Goal: Transaction & Acquisition: Subscribe to service/newsletter

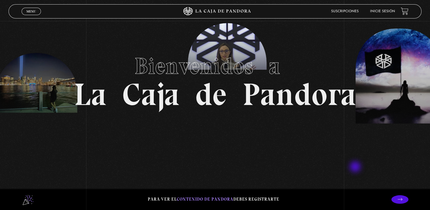
scroll to position [26, 0]
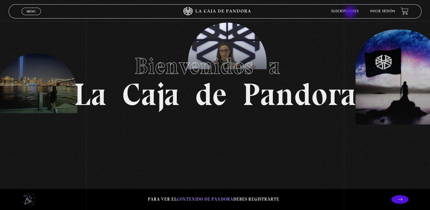
click at [351, 13] on link "Suscripciones" at bounding box center [345, 11] width 28 height 3
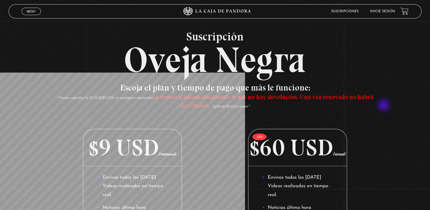
scroll to position [11, 0]
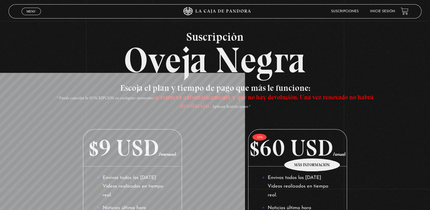
click at [312, 150] on p "$60 USD /anual" at bounding box center [297, 147] width 99 height 37
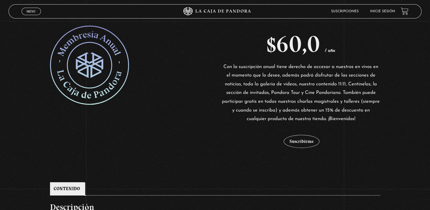
scroll to position [101, 0]
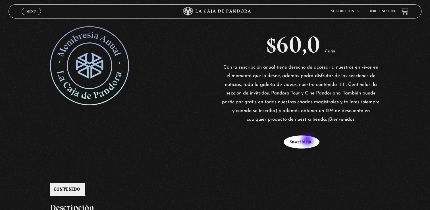
click at [308, 140] on button "Suscribirme" at bounding box center [302, 141] width 36 height 13
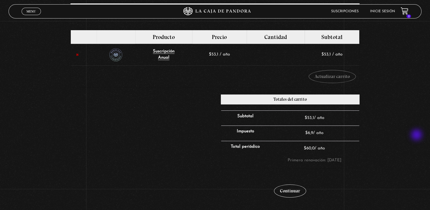
scroll to position [91, 0]
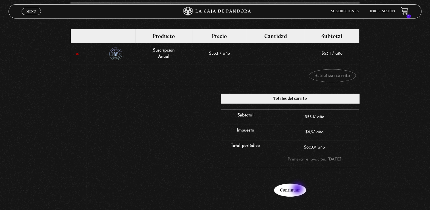
click at [298, 189] on link "Continuar" at bounding box center [290, 189] width 32 height 13
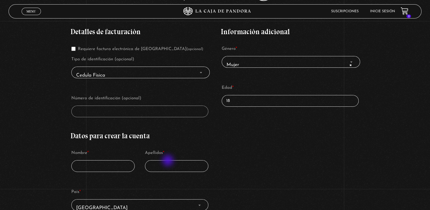
scroll to position [101, 0]
click at [257, 101] on input "18" at bounding box center [290, 101] width 137 height 12
type input "1"
type input "39"
click at [97, 165] on input "Nombre *" at bounding box center [102, 166] width 63 height 12
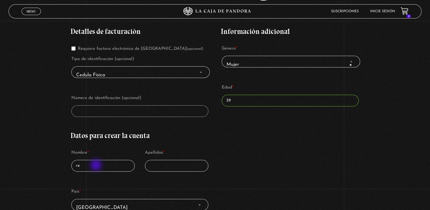
type input "r"
type input "Rebeca"
click at [161, 164] on input "Apellidos *" at bounding box center [176, 166] width 63 height 12
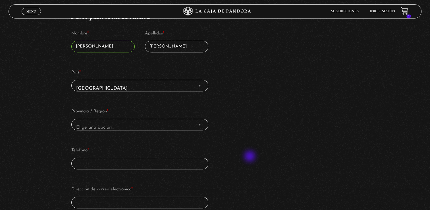
scroll to position [231, 0]
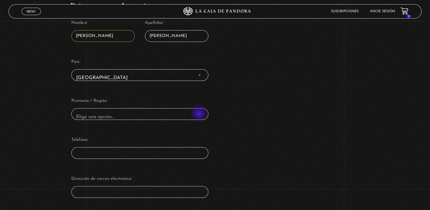
type input "Solera Céspedes"
click at [200, 114] on span "Provincia / Región" at bounding box center [200, 113] width 6 height 7
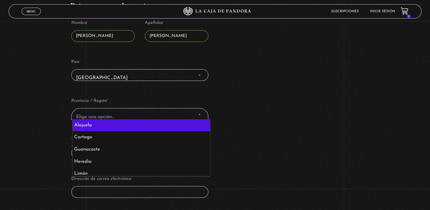
select select "CR-A"
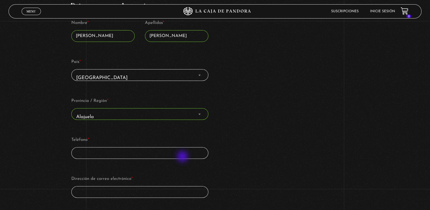
click at [183, 157] on input "Teléfono *" at bounding box center [139, 153] width 137 height 12
type input "+50688736148"
type input "rebesolerac@yahoo.es"
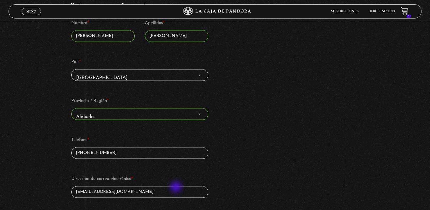
type input "rebesolerac@yahoo.es"
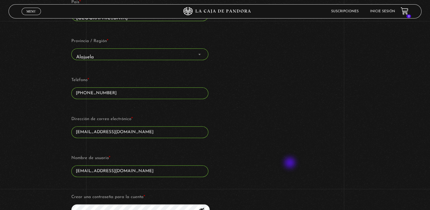
scroll to position [297, 0]
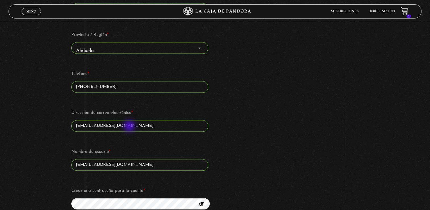
click at [130, 126] on input "rebesolerac@yahoo.es" at bounding box center [139, 126] width 137 height 12
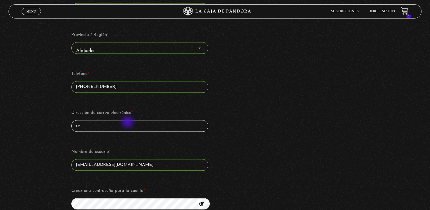
type input "r"
type input "variosrebe@gmail.com"
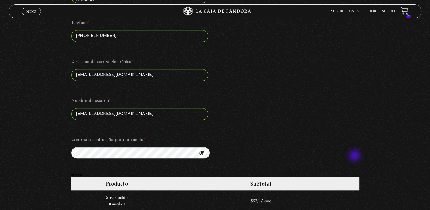
scroll to position [348, 0]
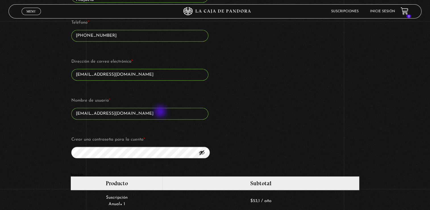
click at [161, 112] on input "rebesolerac@yahoo.es" at bounding box center [139, 114] width 137 height 12
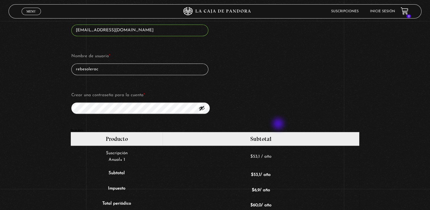
scroll to position [393, 0]
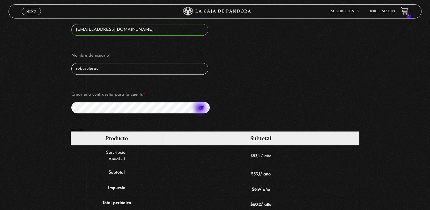
click at [201, 109] on button "Mostrar contraseña" at bounding box center [202, 107] width 6 height 6
type input "rebesolerac"
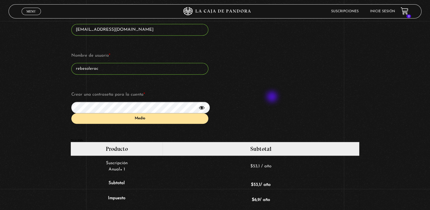
click at [175, 119] on div "Medio" at bounding box center [139, 118] width 137 height 11
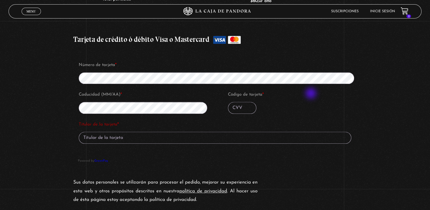
scroll to position [607, 0]
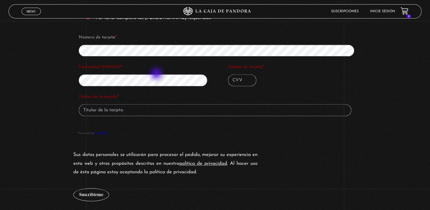
scroll to position [657, 0]
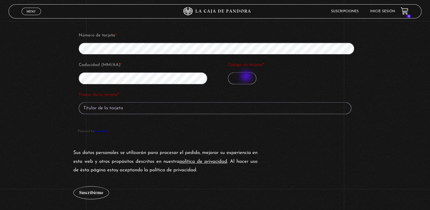
click at [247, 77] on input "Código de tarjeta *" at bounding box center [242, 78] width 28 height 12
type input "748"
click at [134, 105] on input "Titular de la tarjeta *" at bounding box center [215, 108] width 273 height 12
type input "E"
type input "[PERSON_NAME]"
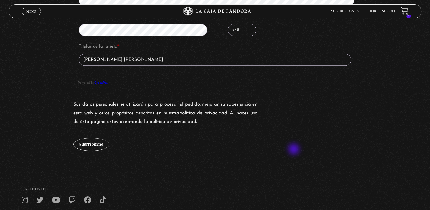
scroll to position [706, 0]
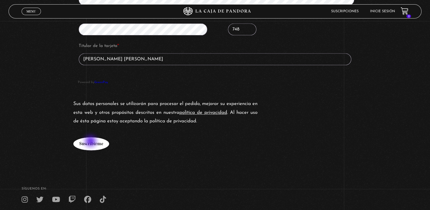
click at [91, 142] on button "Suscribirme" at bounding box center [91, 143] width 36 height 13
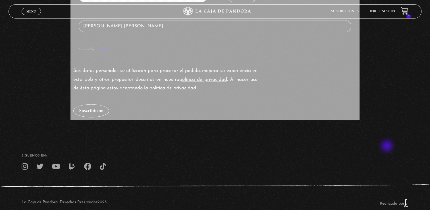
scroll to position [739, 0]
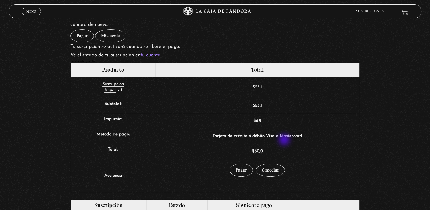
scroll to position [102, 0]
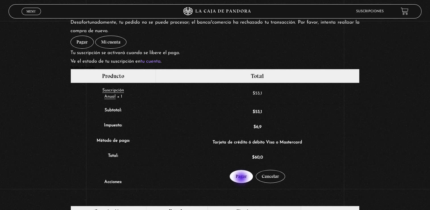
click at [242, 178] on link "Pagar" at bounding box center [241, 176] width 23 height 13
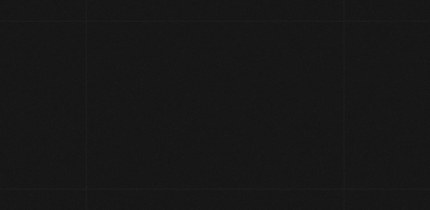
select select "CR-A"
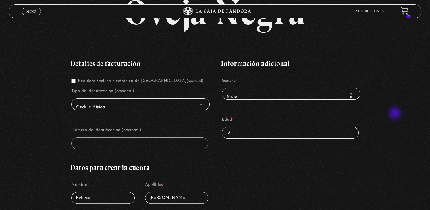
scroll to position [81, 0]
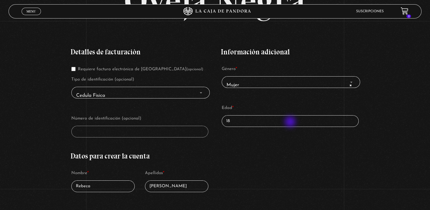
click at [291, 122] on input "18" at bounding box center [290, 121] width 137 height 12
type input "1"
click at [291, 122] on input "369" at bounding box center [290, 121] width 137 height 12
click at [273, 163] on div "Detalles de facturación Requiere factura electrónica de Costa Rica (opcional) T…" at bounding box center [214, 201] width 289 height 323
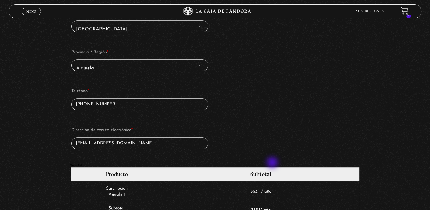
scroll to position [290, 0]
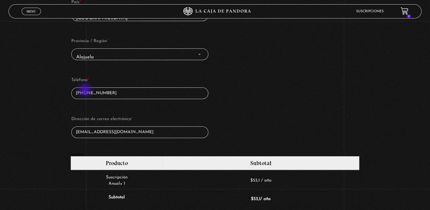
type input "39"
click at [86, 91] on input "[PHONE_NUMBER]" at bounding box center [139, 93] width 137 height 12
click at [125, 90] on input "+506 88736148" at bounding box center [139, 93] width 137 height 12
type input "[PHONE_NUMBER]"
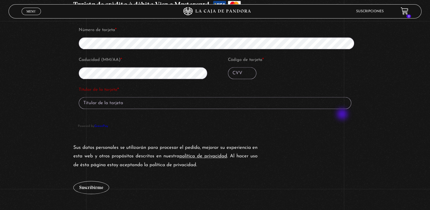
scroll to position [553, 0]
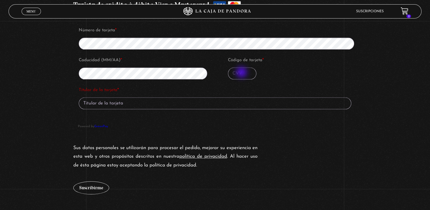
click at [242, 73] on input "Código de tarjeta *" at bounding box center [242, 73] width 28 height 12
type input "748"
click at [146, 104] on input "Titular de la tarjeta *" at bounding box center [215, 103] width 273 height 12
click at [73, 181] on button "Suscribirme" at bounding box center [91, 187] width 36 height 13
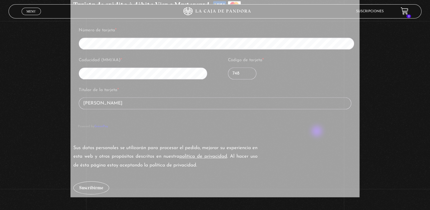
type input "[PERSON_NAME]"
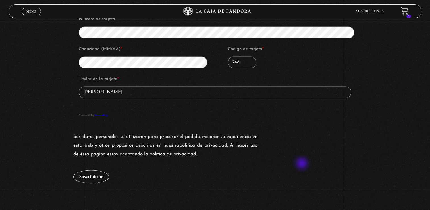
scroll to position [596, 0]
click at [103, 175] on button "Suscribirme" at bounding box center [91, 176] width 36 height 13
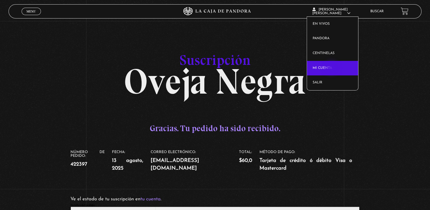
click at [332, 68] on link "Mi cuenta" at bounding box center [332, 68] width 51 height 15
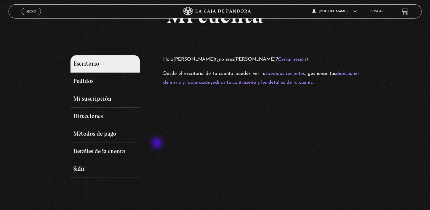
scroll to position [38, 0]
click at [98, 133] on link "Métodos de pago" at bounding box center [104, 134] width 69 height 18
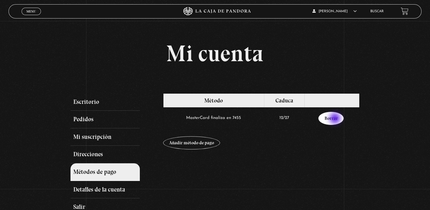
click at [336, 119] on link "Borrar" at bounding box center [330, 118] width 25 height 13
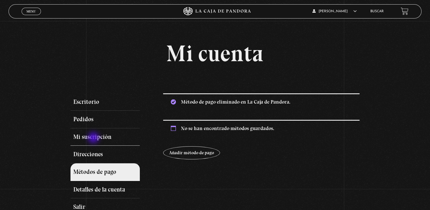
click at [94, 138] on link "Mi suscripción" at bounding box center [104, 137] width 69 height 18
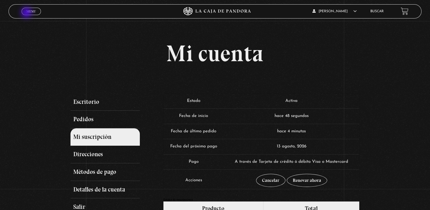
click at [27, 13] on span "Menu" at bounding box center [30, 11] width 9 height 3
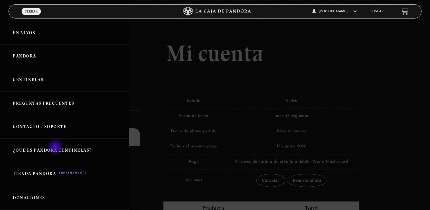
click at [56, 148] on link "¿Qué es Pandora Centinelas?" at bounding box center [64, 150] width 129 height 24
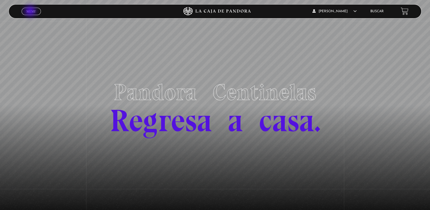
click at [31, 12] on span "Menu" at bounding box center [30, 11] width 9 height 3
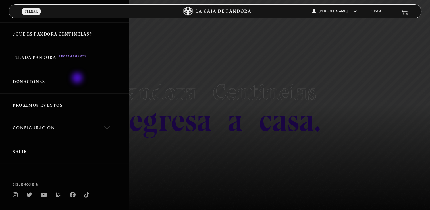
scroll to position [131, 0]
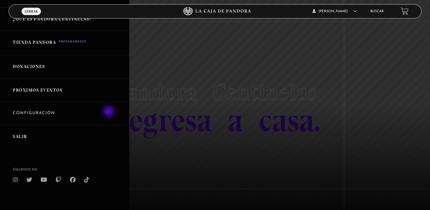
click at [109, 112] on link "Configuración" at bounding box center [64, 113] width 129 height 23
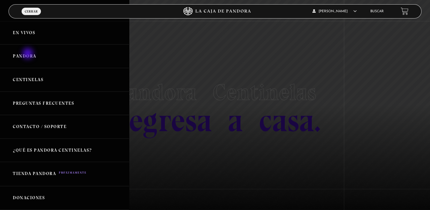
click at [28, 54] on link "Pandora" at bounding box center [64, 56] width 129 height 24
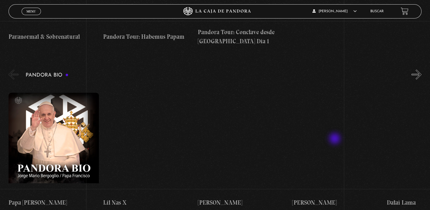
scroll to position [859, 0]
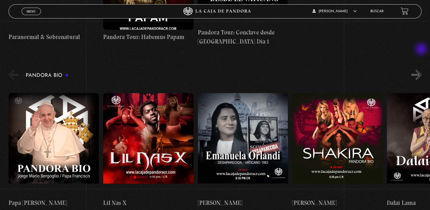
click at [422, 70] on button "»" at bounding box center [417, 75] width 10 height 10
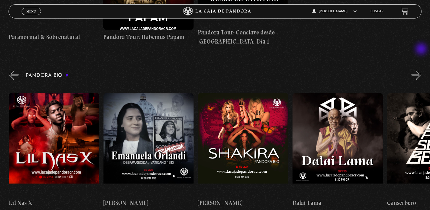
click at [422, 70] on button "»" at bounding box center [417, 75] width 10 height 10
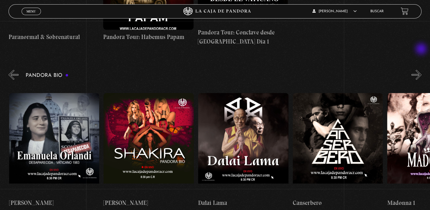
scroll to position [0, 189]
click at [422, 70] on button "»" at bounding box center [417, 75] width 10 height 10
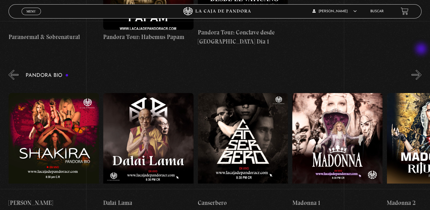
click at [422, 70] on button "»" at bounding box center [417, 75] width 10 height 10
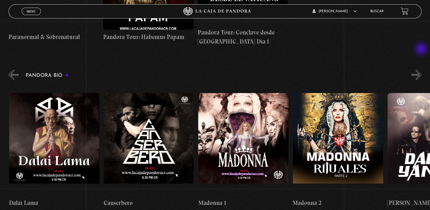
scroll to position [0, 378]
click at [422, 70] on button "»" at bounding box center [417, 75] width 10 height 10
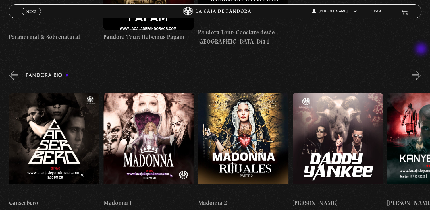
scroll to position [0, 473]
click at [422, 70] on button "»" at bounding box center [417, 75] width 10 height 10
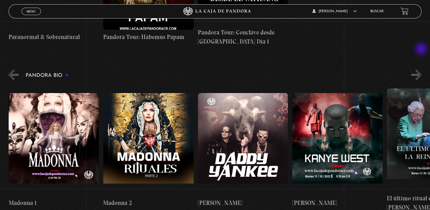
click at [422, 70] on button "»" at bounding box center [417, 75] width 10 height 10
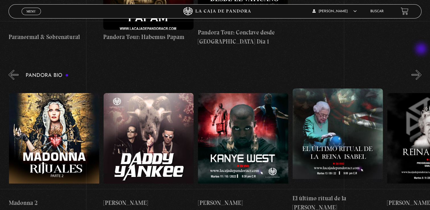
scroll to position [0, 662]
click at [422, 70] on button "»" at bounding box center [417, 75] width 10 height 10
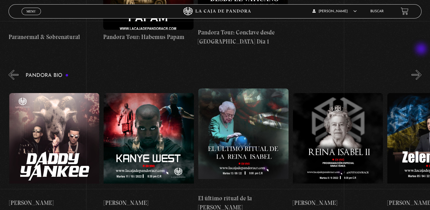
scroll to position [0, 756]
click at [422, 70] on button "»" at bounding box center [417, 75] width 10 height 10
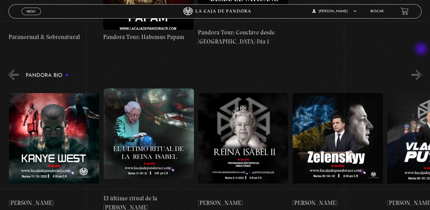
scroll to position [0, 851]
click at [422, 70] on button "»" at bounding box center [417, 75] width 10 height 10
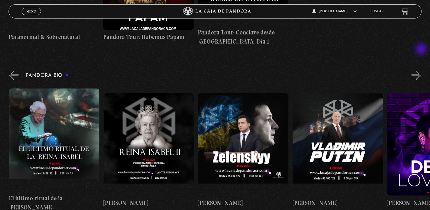
click at [422, 70] on button "»" at bounding box center [417, 75] width 10 height 10
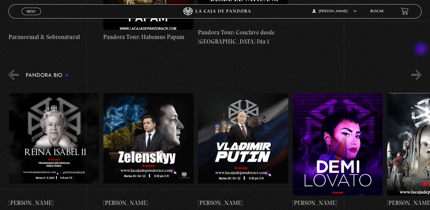
click at [422, 70] on button "»" at bounding box center [417, 75] width 10 height 10
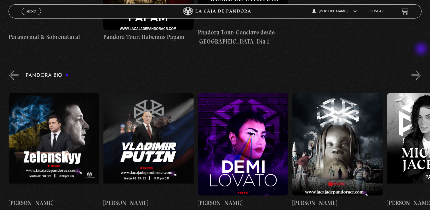
scroll to position [0, 1135]
click at [422, 70] on button "»" at bounding box center [417, 75] width 10 height 10
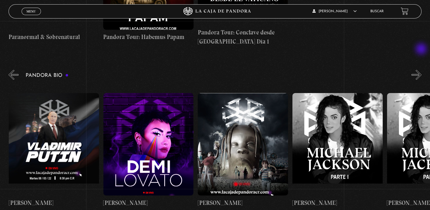
click at [422, 70] on button "»" at bounding box center [417, 75] width 10 height 10
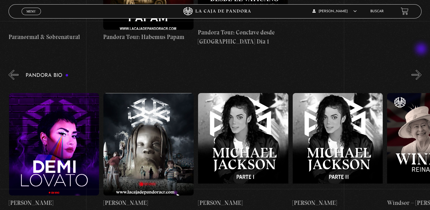
click at [422, 70] on button "»" at bounding box center [417, 75] width 10 height 10
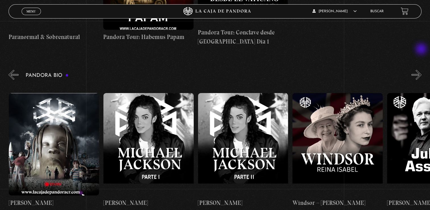
scroll to position [0, 1418]
click at [422, 70] on button "»" at bounding box center [417, 75] width 10 height 10
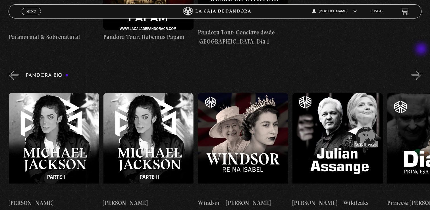
click at [422, 70] on button "»" at bounding box center [417, 75] width 10 height 10
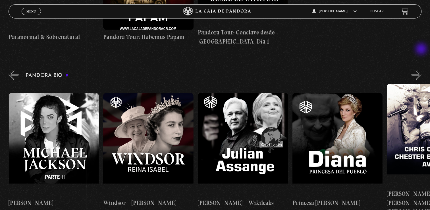
click at [422, 70] on button "»" at bounding box center [417, 75] width 10 height 10
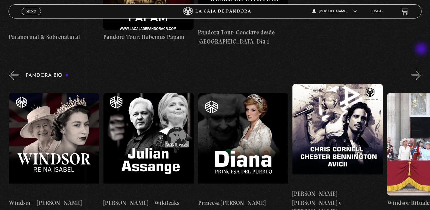
scroll to position [0, 1702]
click at [422, 70] on button "»" at bounding box center [417, 75] width 10 height 10
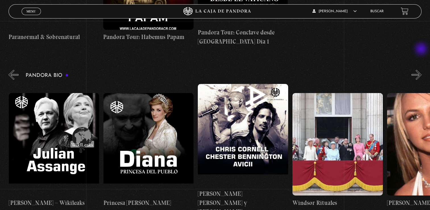
click at [422, 70] on button "»" at bounding box center [417, 75] width 10 height 10
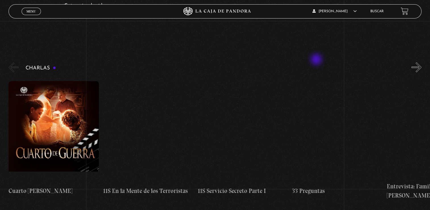
scroll to position [61, 0]
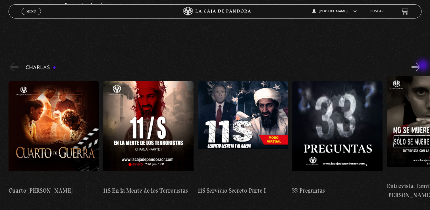
click at [422, 66] on button "»" at bounding box center [417, 67] width 10 height 10
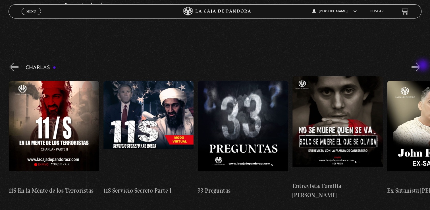
scroll to position [0, 94]
click at [422, 66] on button "»" at bounding box center [417, 67] width 10 height 10
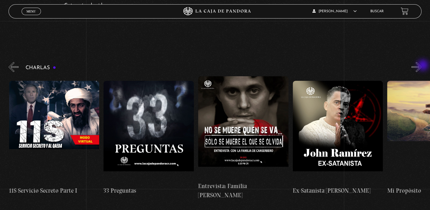
click at [422, 66] on button "»" at bounding box center [417, 67] width 10 height 10
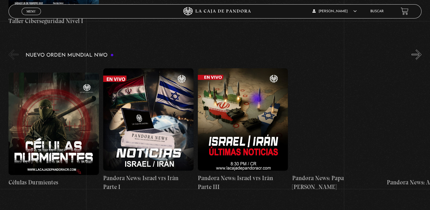
scroll to position [387, 0]
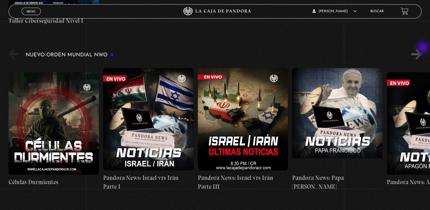
click at [422, 49] on button "»" at bounding box center [417, 54] width 10 height 10
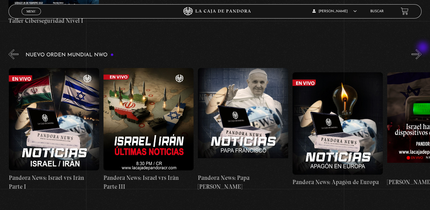
click at [422, 49] on button "»" at bounding box center [417, 54] width 10 height 10
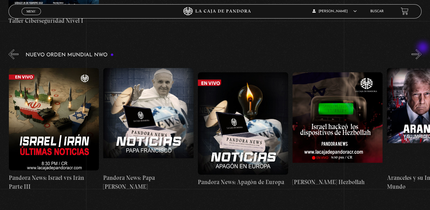
click at [422, 49] on button "»" at bounding box center [417, 54] width 10 height 10
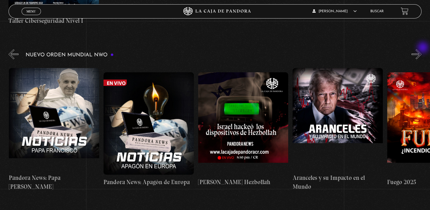
scroll to position [0, 284]
click at [422, 49] on button "»" at bounding box center [417, 54] width 10 height 10
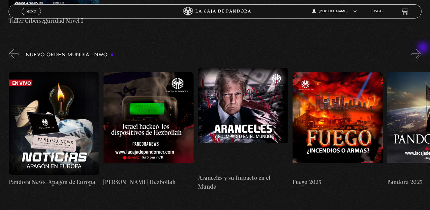
click at [422, 49] on button "»" at bounding box center [417, 54] width 10 height 10
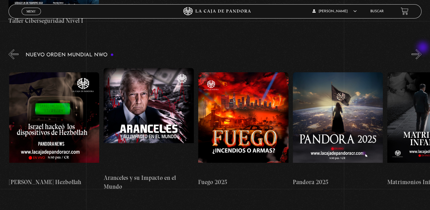
scroll to position [0, 473]
click at [422, 49] on button "»" at bounding box center [417, 54] width 10 height 10
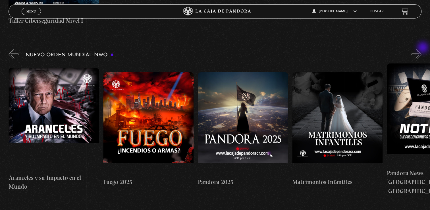
click at [422, 49] on button "»" at bounding box center [417, 54] width 10 height 10
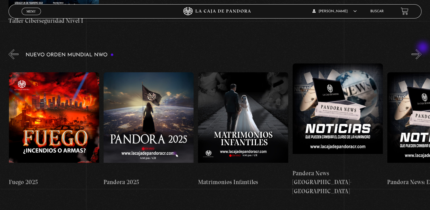
click at [422, 49] on button "»" at bounding box center [417, 54] width 10 height 10
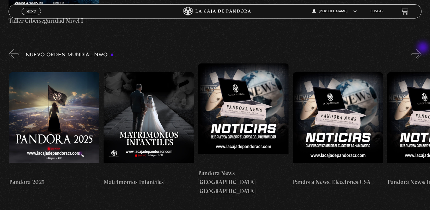
scroll to position [0, 756]
click at [422, 49] on button "»" at bounding box center [417, 54] width 10 height 10
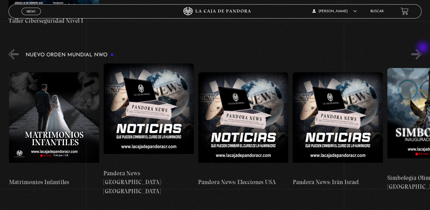
click at [422, 49] on button "»" at bounding box center [417, 54] width 10 height 10
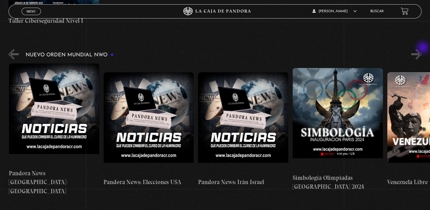
click at [422, 49] on button "»" at bounding box center [417, 54] width 10 height 10
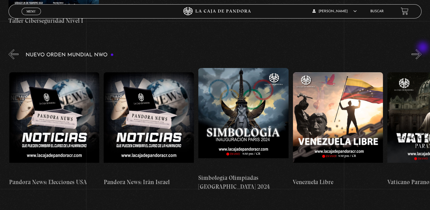
scroll to position [0, 1040]
click at [422, 49] on button "»" at bounding box center [417, 54] width 10 height 10
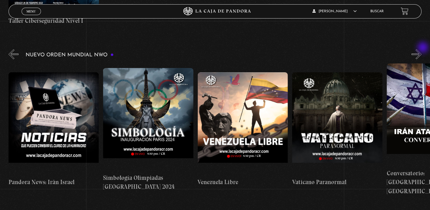
click at [422, 49] on button "»" at bounding box center [417, 54] width 10 height 10
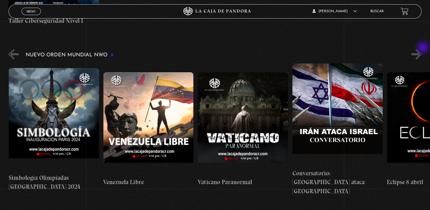
scroll to position [0, 1229]
click at [422, 49] on button "»" at bounding box center [417, 54] width 10 height 10
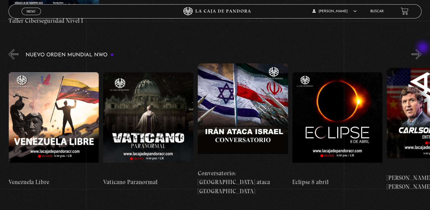
click at [422, 49] on button "»" at bounding box center [417, 54] width 10 height 10
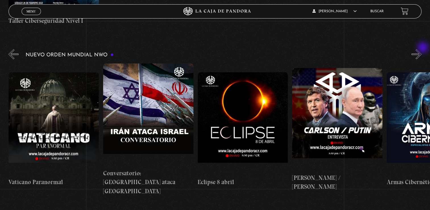
click at [422, 49] on button "»" at bounding box center [417, 54] width 10 height 10
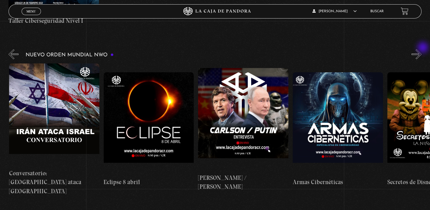
scroll to position [0, 1513]
click at [422, 49] on button "»" at bounding box center [417, 54] width 10 height 10
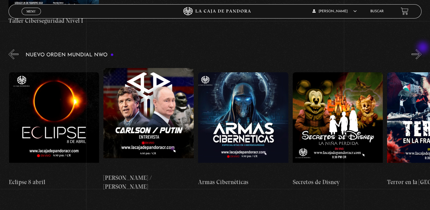
scroll to position [0, 1607]
click at [422, 49] on button "»" at bounding box center [417, 54] width 10 height 10
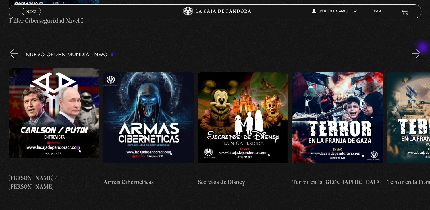
scroll to position [0, 1702]
click at [422, 49] on button "»" at bounding box center [417, 54] width 10 height 10
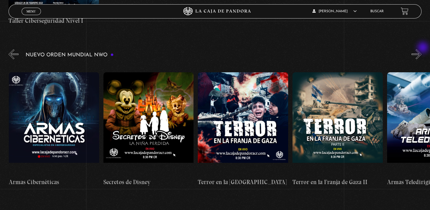
scroll to position [0, 1796]
click at [422, 49] on button "»" at bounding box center [417, 54] width 10 height 10
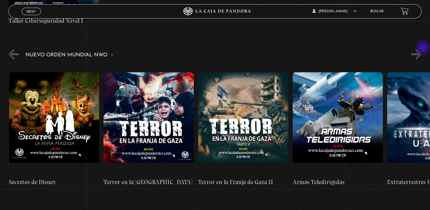
click at [422, 49] on button "»" at bounding box center [417, 54] width 10 height 10
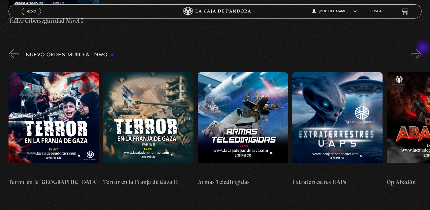
click at [422, 49] on button "»" at bounding box center [417, 54] width 10 height 10
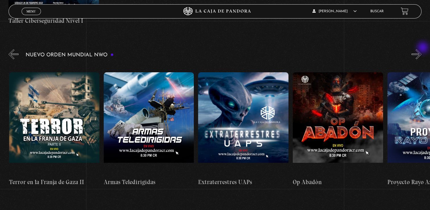
scroll to position [0, 2080]
click at [422, 49] on button "»" at bounding box center [417, 54] width 10 height 10
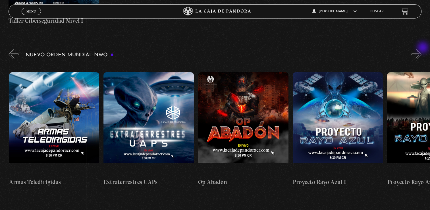
scroll to position [0, 2175]
click at [422, 49] on button "»" at bounding box center [417, 54] width 10 height 10
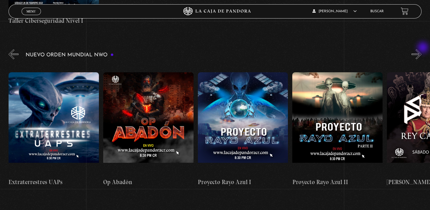
click at [422, 49] on button "»" at bounding box center [417, 54] width 10 height 10
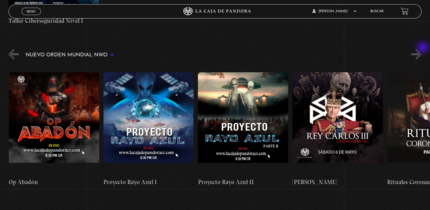
click at [422, 49] on button "»" at bounding box center [417, 54] width 10 height 10
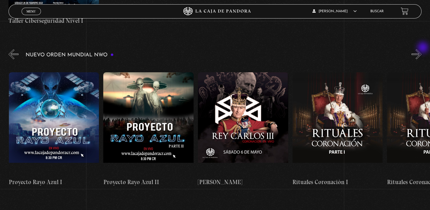
click at [422, 49] on button "»" at bounding box center [417, 54] width 10 height 10
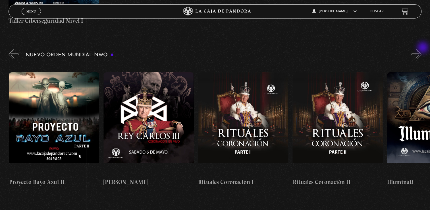
click at [422, 49] on button "»" at bounding box center [417, 54] width 10 height 10
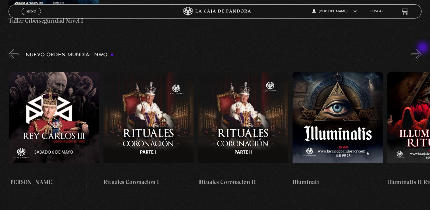
click at [422, 49] on button "»" at bounding box center [417, 54] width 10 height 10
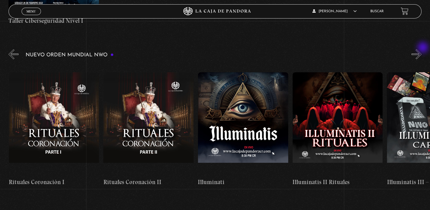
click at [422, 49] on button "»" at bounding box center [417, 54] width 10 height 10
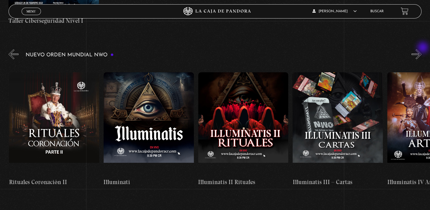
scroll to position [0, 2837]
click at [422, 49] on button "»" at bounding box center [417, 54] width 10 height 10
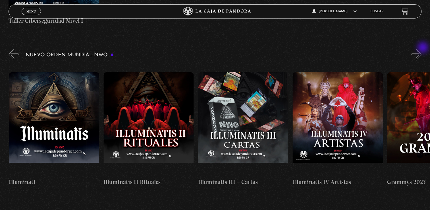
scroll to position [0, 2931]
click at [422, 49] on button "»" at bounding box center [417, 54] width 10 height 10
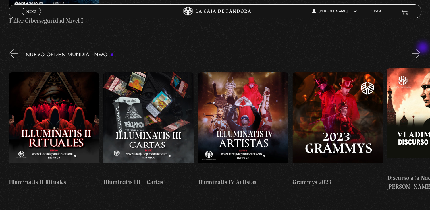
click at [422, 49] on button "»" at bounding box center [417, 54] width 10 height 10
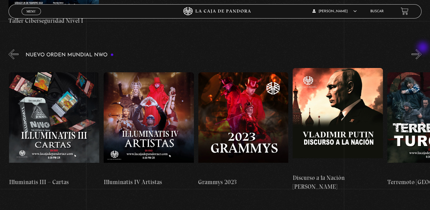
click at [422, 49] on button "»" at bounding box center [417, 54] width 10 height 10
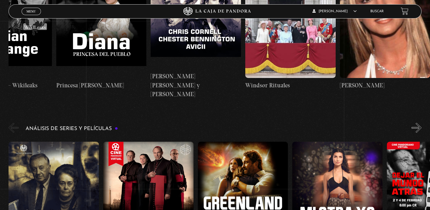
scroll to position [979, 0]
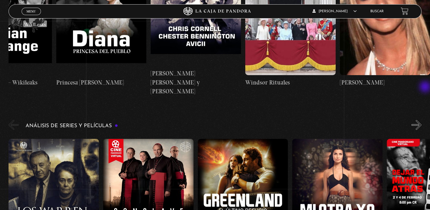
click at [426, 119] on div "Análisis de series y películas" at bounding box center [220, 188] width 422 height 138
click at [420, 120] on button "»" at bounding box center [417, 125] width 10 height 10
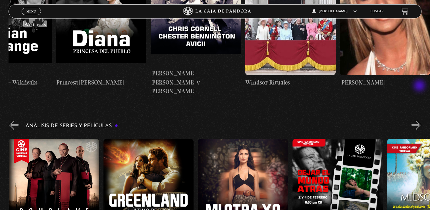
click at [420, 120] on button "»" at bounding box center [417, 125] width 10 height 10
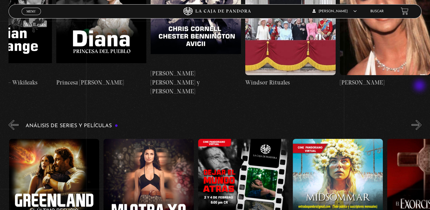
click at [420, 120] on button "»" at bounding box center [417, 125] width 10 height 10
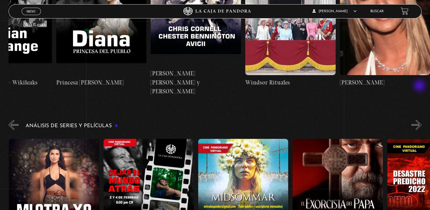
click at [420, 120] on button "»" at bounding box center [417, 125] width 10 height 10
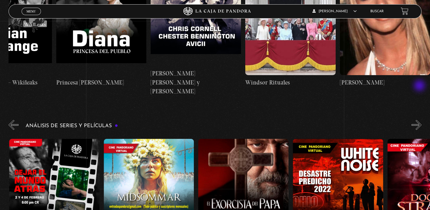
scroll to position [0, 378]
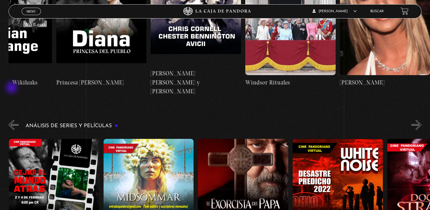
click at [12, 120] on button "«" at bounding box center [14, 125] width 10 height 10
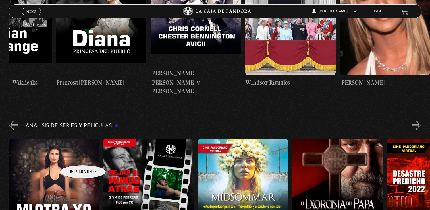
scroll to position [0, 284]
click at [58, 146] on figure at bounding box center [54, 189] width 90 height 102
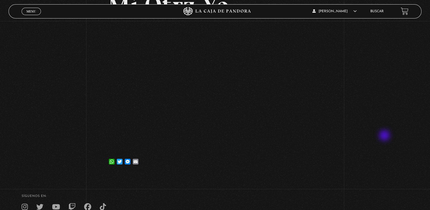
scroll to position [13, 0]
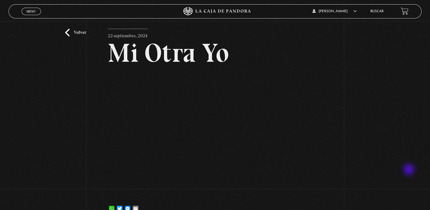
click at [410, 170] on div "Volver 22 septiembre, 2024 Mi Otra Yo WhatsApp Twitter Messenger Email" at bounding box center [215, 115] width 430 height 214
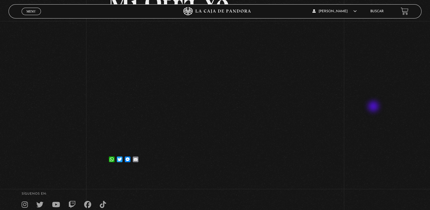
scroll to position [64, 0]
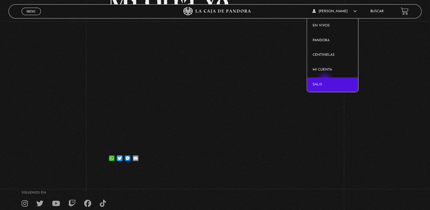
click at [326, 80] on link "Salir" at bounding box center [332, 84] width 51 height 15
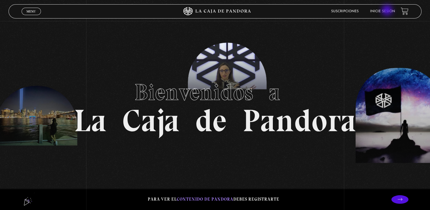
click at [388, 11] on link "Inicie sesión" at bounding box center [382, 11] width 25 height 3
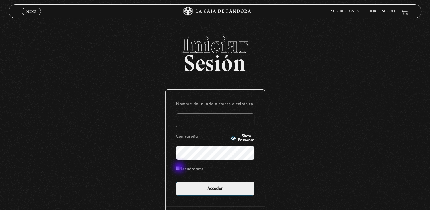
type input "rebesolerac"
click at [180, 167] on input "Recuérdame" at bounding box center [178, 168] width 4 height 4
checkbox input "true"
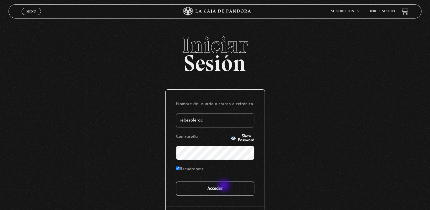
click at [224, 186] on input "Acceder" at bounding box center [215, 188] width 78 height 14
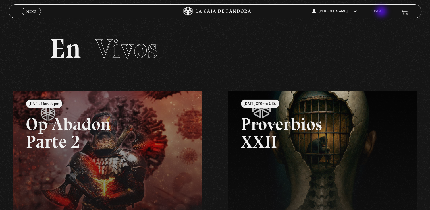
click at [382, 12] on link "Buscar" at bounding box center [376, 11] width 13 height 3
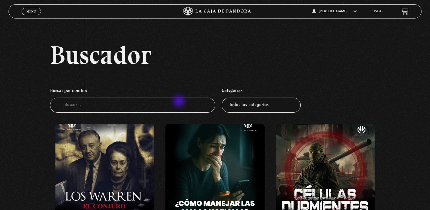
click at [180, 102] on input "Buscador" at bounding box center [132, 104] width 165 height 15
type input "Mi otra yo"
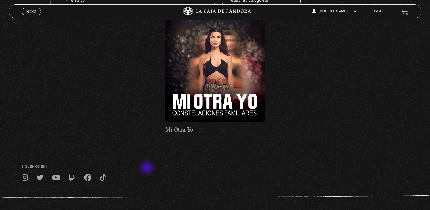
scroll to position [104, 0]
click at [211, 94] on figure at bounding box center [214, 71] width 99 height 102
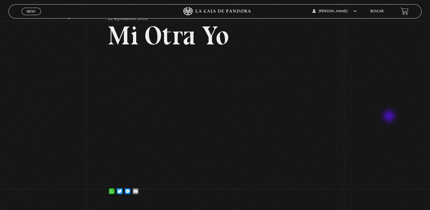
scroll to position [33, 0]
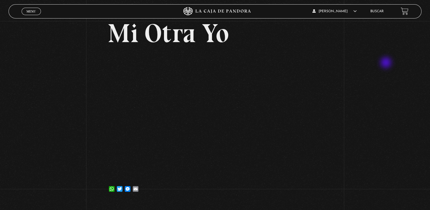
click at [387, 63] on div "Volver [DATE] Mi Otra Yo WhatsApp Twitter Messenger Email" at bounding box center [215, 95] width 430 height 214
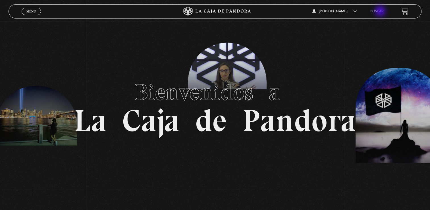
click at [381, 12] on link "Buscar" at bounding box center [376, 11] width 13 height 3
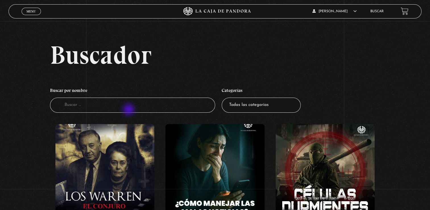
click at [129, 110] on input "Buscador" at bounding box center [132, 104] width 165 height 15
type input "s"
click at [129, 110] on input "Buscador" at bounding box center [132, 104] width 165 height 15
type input "mi otra yo"
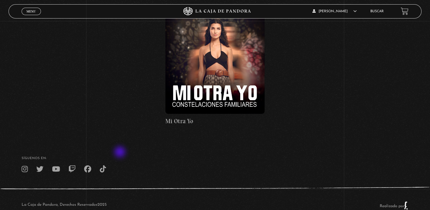
scroll to position [117, 0]
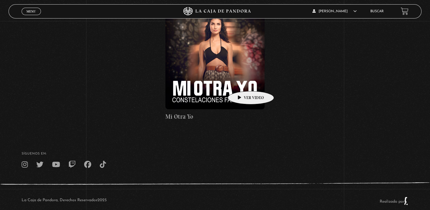
click at [242, 82] on figure at bounding box center [214, 58] width 99 height 102
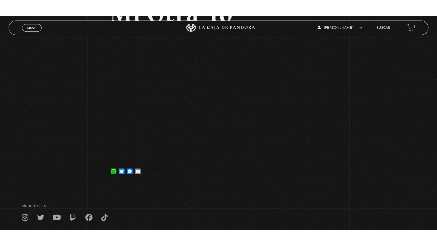
scroll to position [71, 0]
